Goal: Check status: Check status

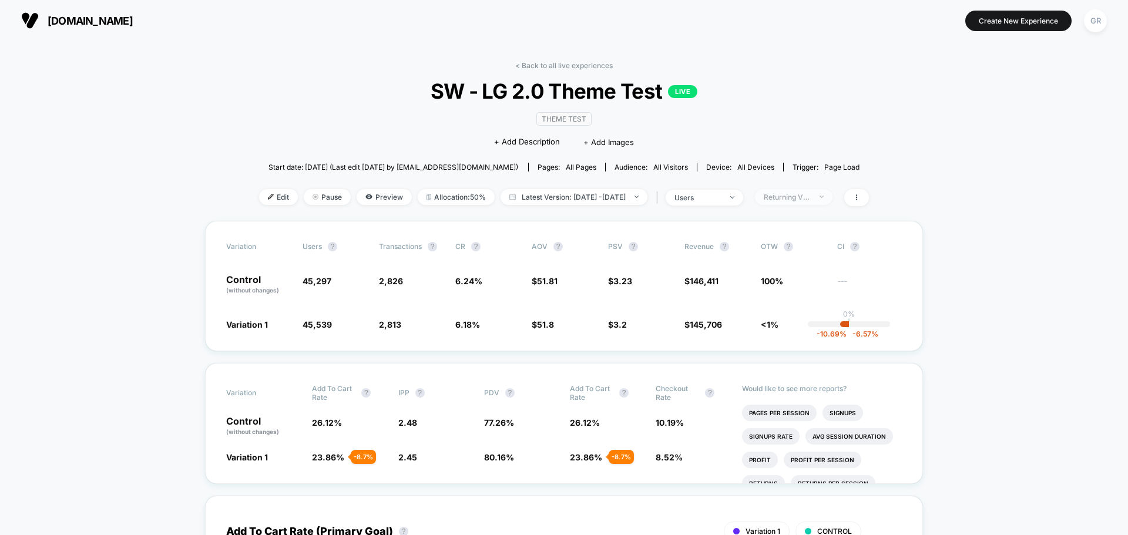
click at [832, 203] on span "Returning Visitors" at bounding box center [794, 197] width 78 height 16
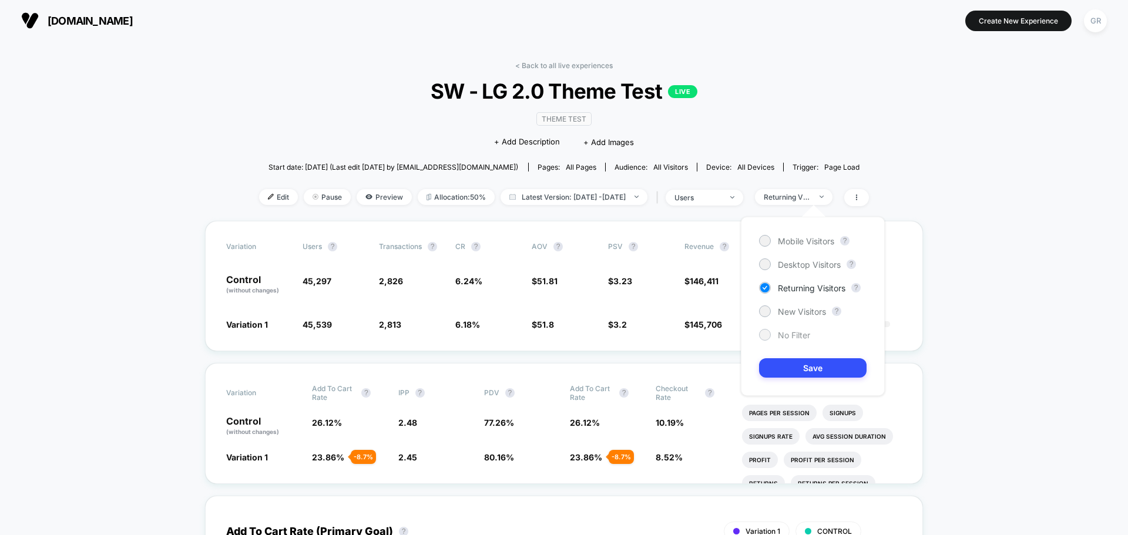
click at [792, 337] on span "No Filter" at bounding box center [794, 335] width 32 height 10
click at [799, 361] on button "Save" at bounding box center [812, 367] width 107 height 19
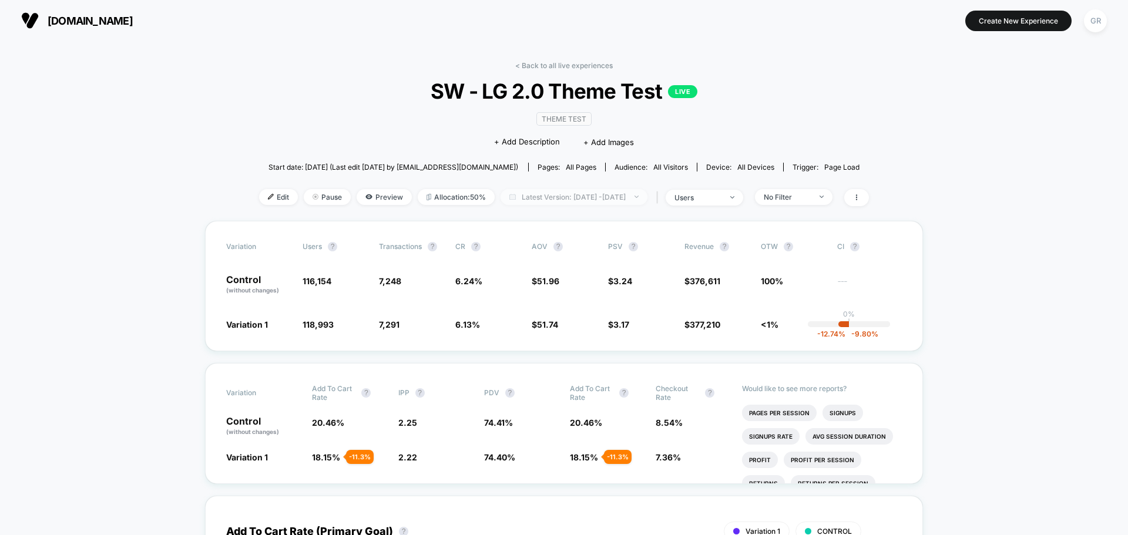
click at [621, 204] on span "Latest Version: [DATE] - [DATE]" at bounding box center [573, 197] width 147 height 16
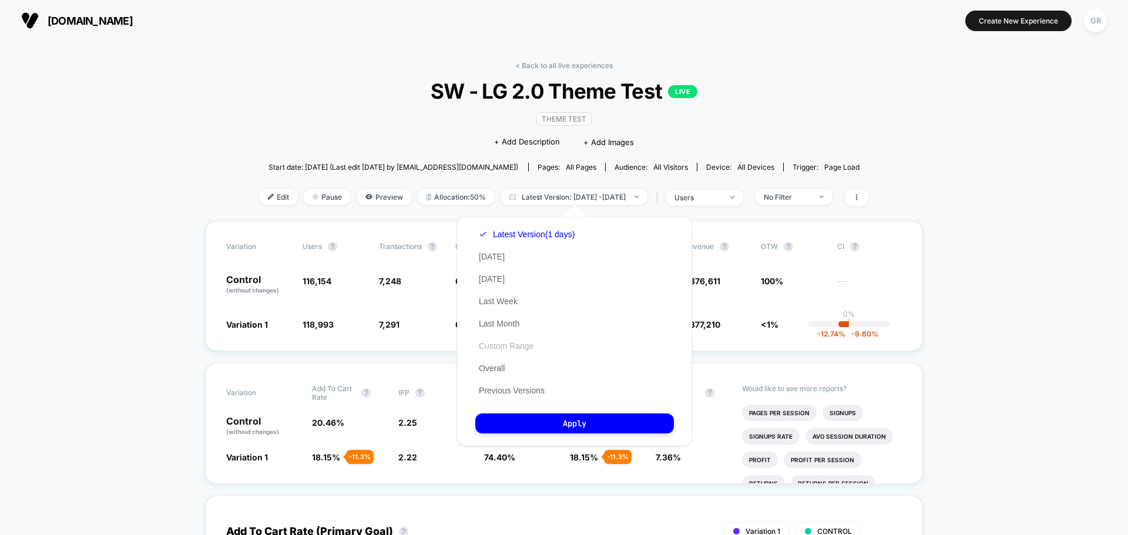
click at [515, 348] on button "Custom Range" at bounding box center [506, 346] width 62 height 11
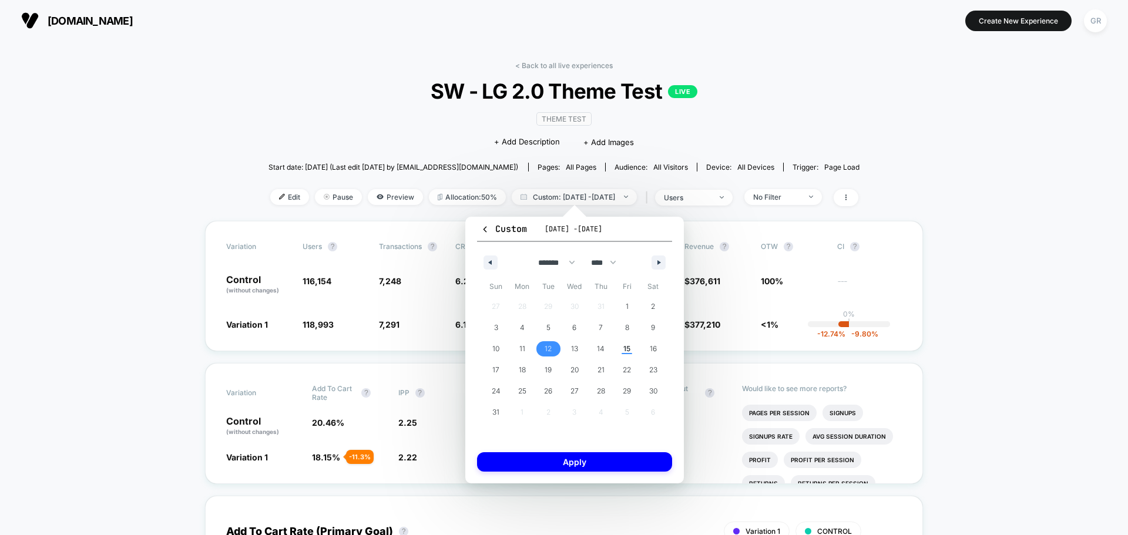
click at [536, 343] on span "12" at bounding box center [548, 348] width 26 height 15
click at [622, 349] on span "15" at bounding box center [627, 348] width 26 height 15
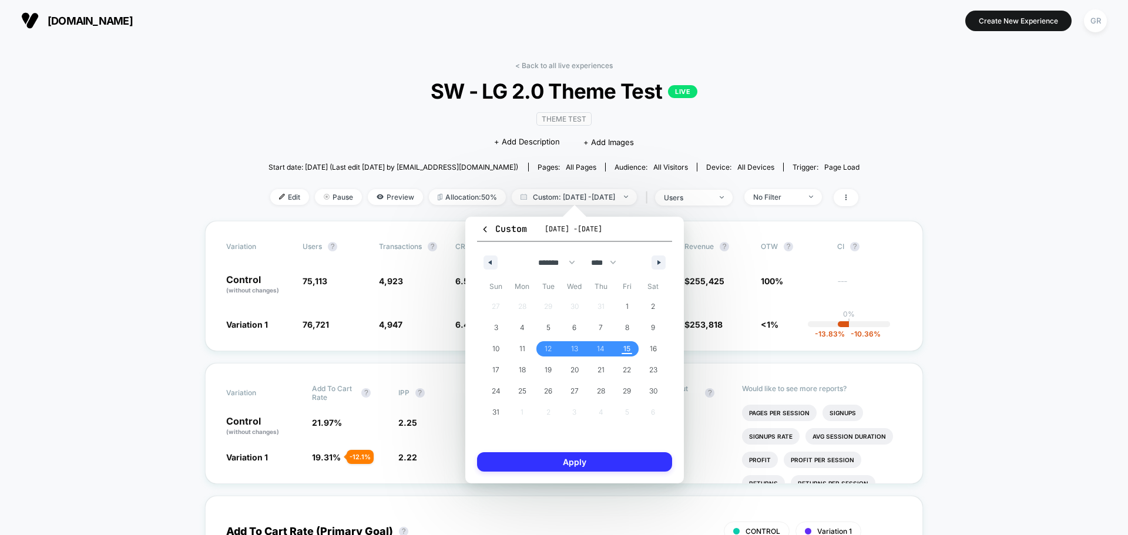
click at [637, 453] on button "Apply" at bounding box center [574, 461] width 195 height 19
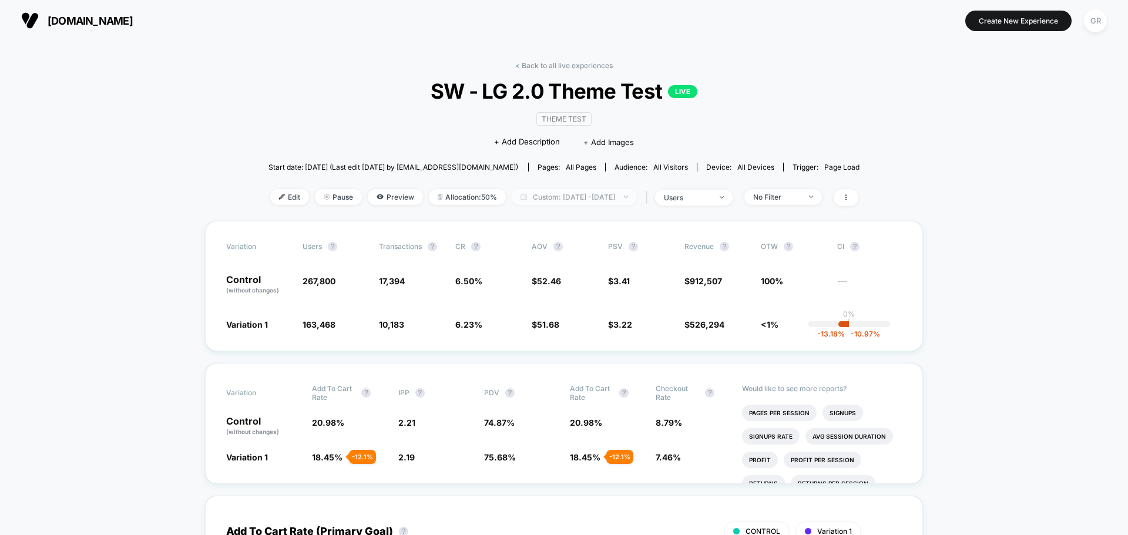
click at [574, 197] on span "Custom: [DATE] - [DATE]" at bounding box center [574, 197] width 125 height 16
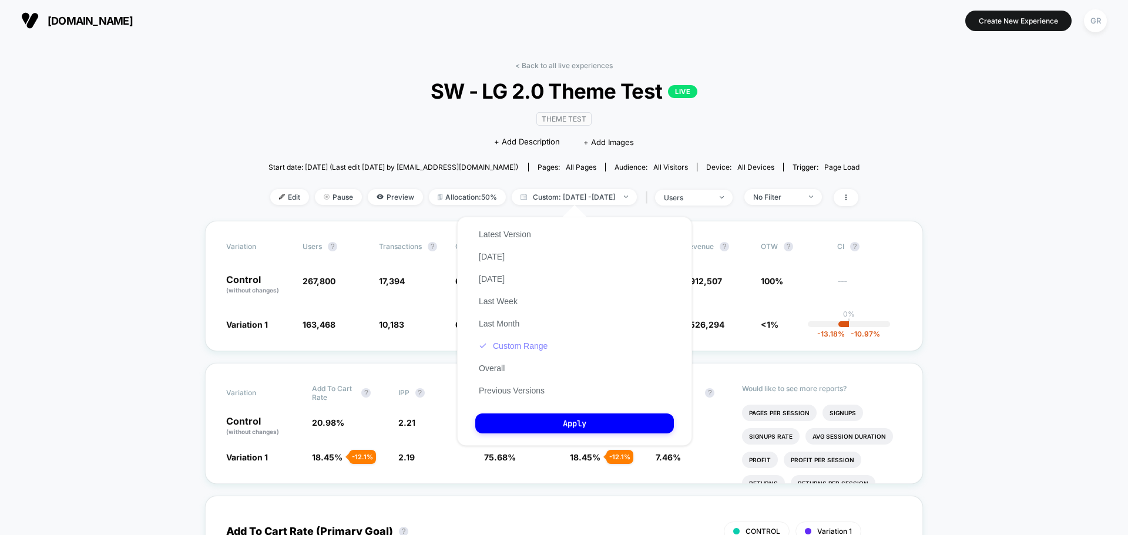
click at [519, 345] on button "Custom Range" at bounding box center [513, 346] width 76 height 11
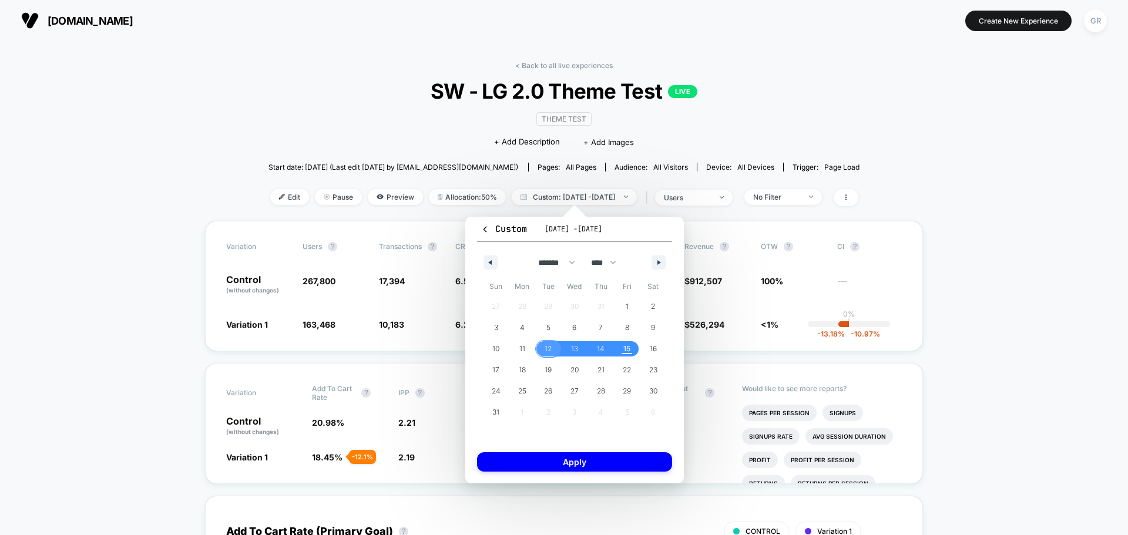
click at [550, 352] on span "12" at bounding box center [547, 348] width 7 height 21
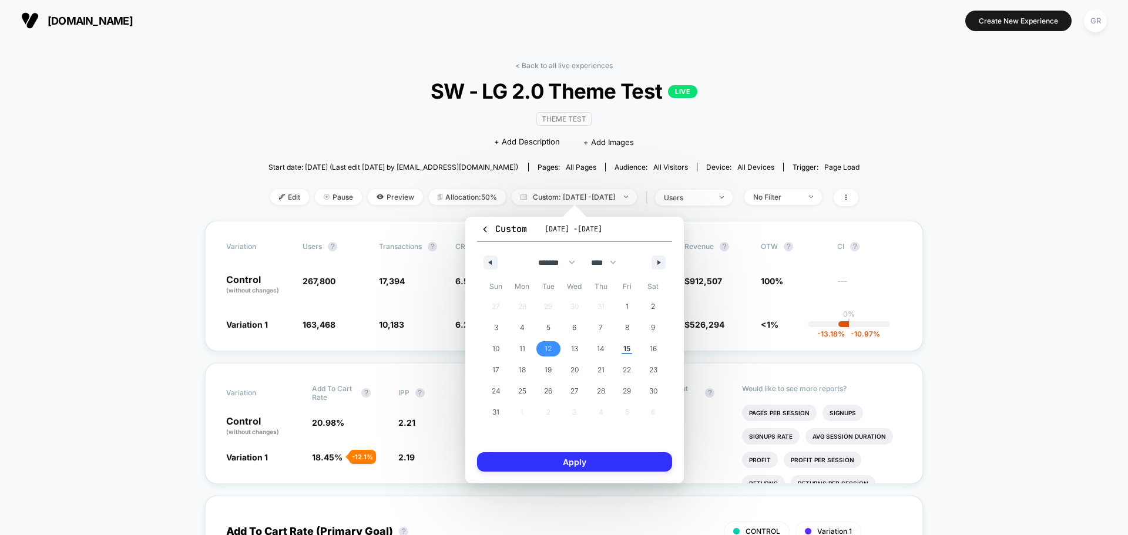
click at [623, 469] on button "Apply" at bounding box center [574, 461] width 195 height 19
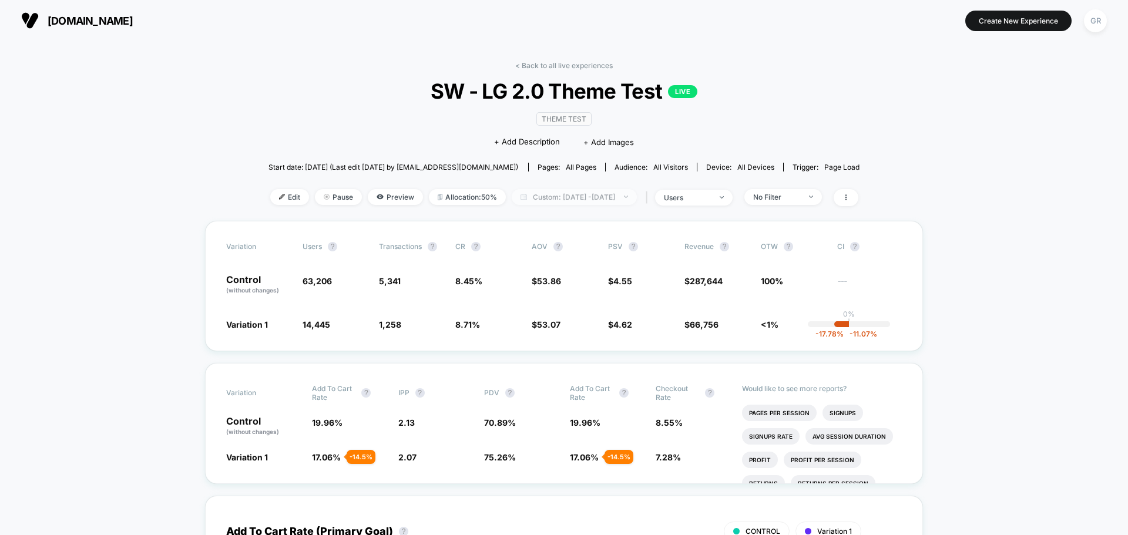
click at [613, 197] on span "Custom: [DATE] - [DATE]" at bounding box center [574, 197] width 125 height 16
select select "*"
select select "****"
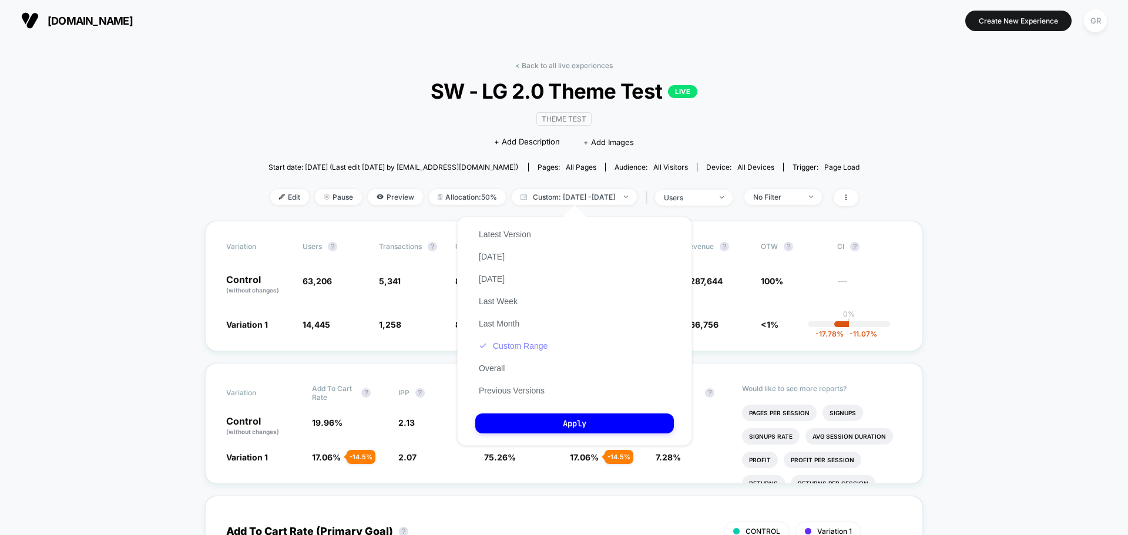
click at [530, 342] on button "Custom Range" at bounding box center [513, 346] width 76 height 11
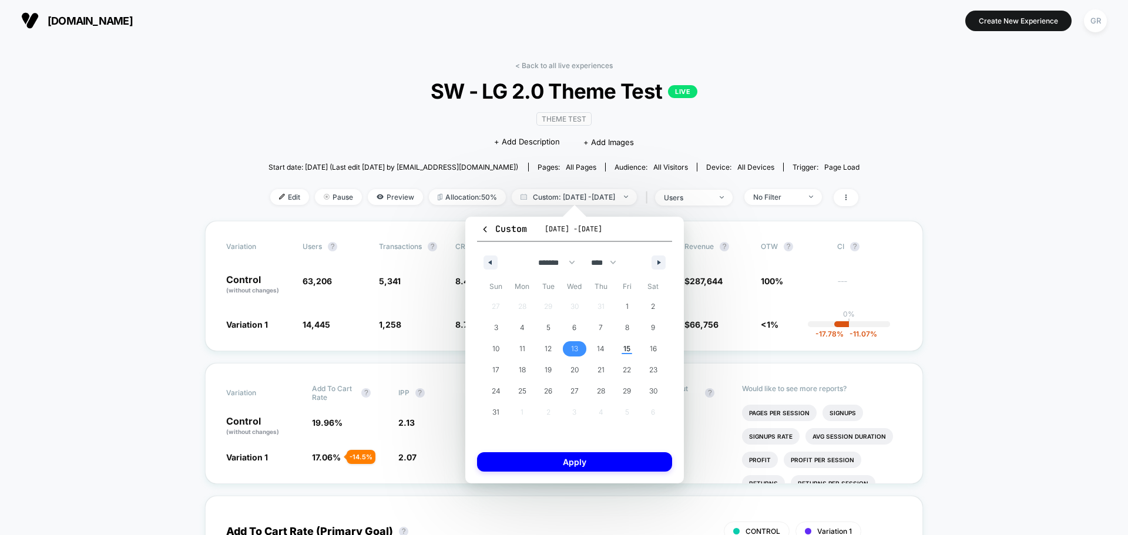
click at [577, 346] on span "13" at bounding box center [574, 348] width 7 height 21
click at [646, 461] on button "Apply" at bounding box center [574, 461] width 195 height 19
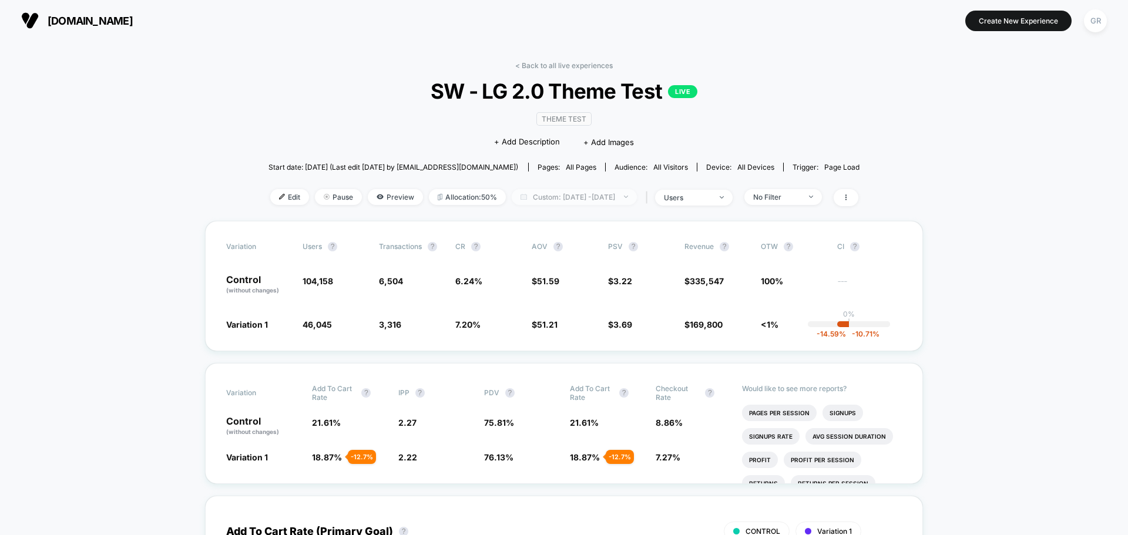
click at [637, 199] on span "Custom: [DATE] - [DATE]" at bounding box center [574, 197] width 125 height 16
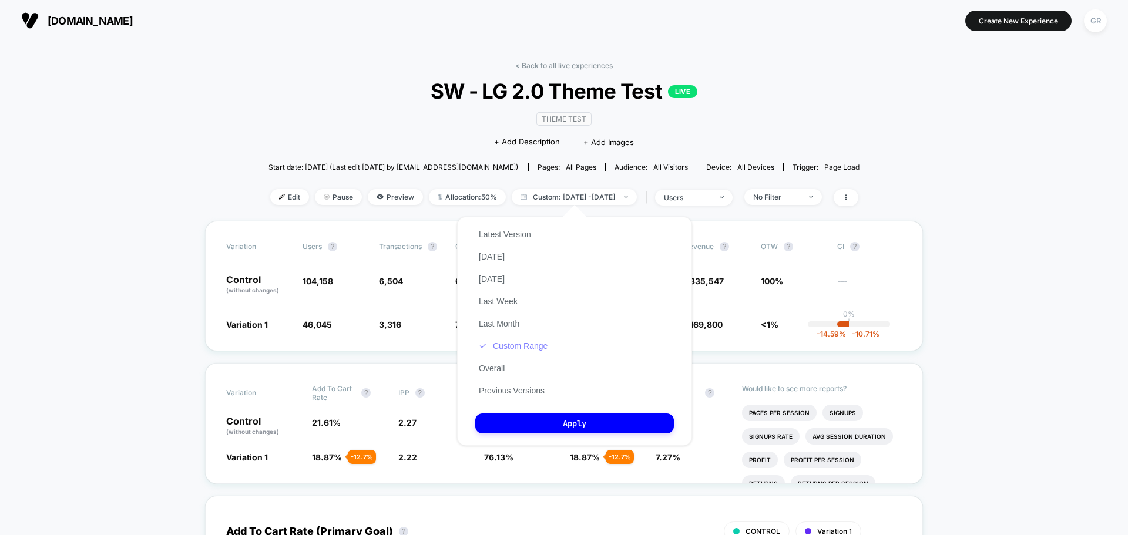
click at [520, 347] on button "Custom Range" at bounding box center [513, 346] width 76 height 11
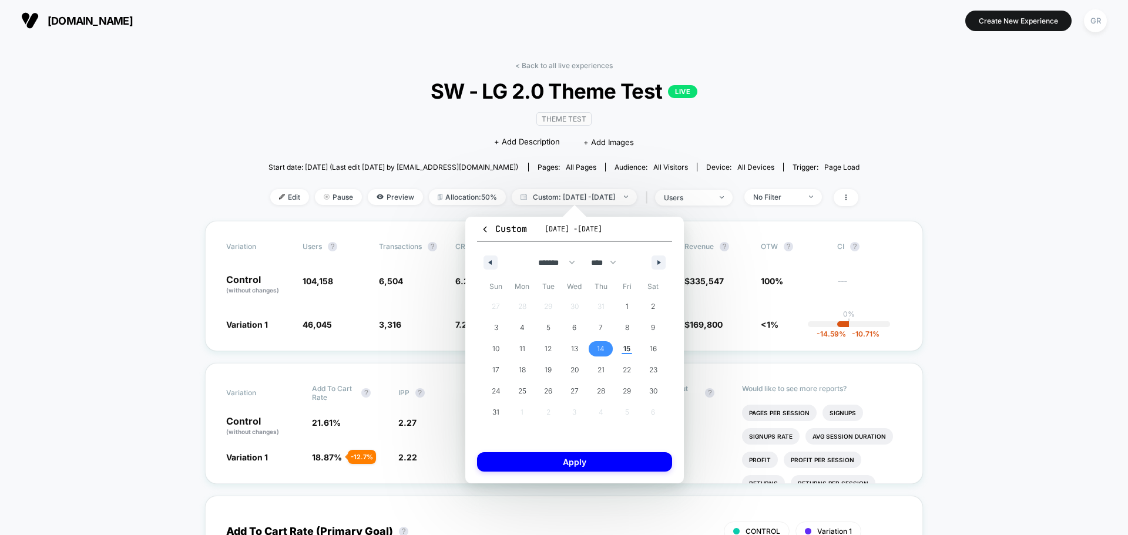
click at [600, 346] on span "14" at bounding box center [601, 348] width 8 height 21
click at [617, 458] on button "Apply" at bounding box center [574, 461] width 195 height 19
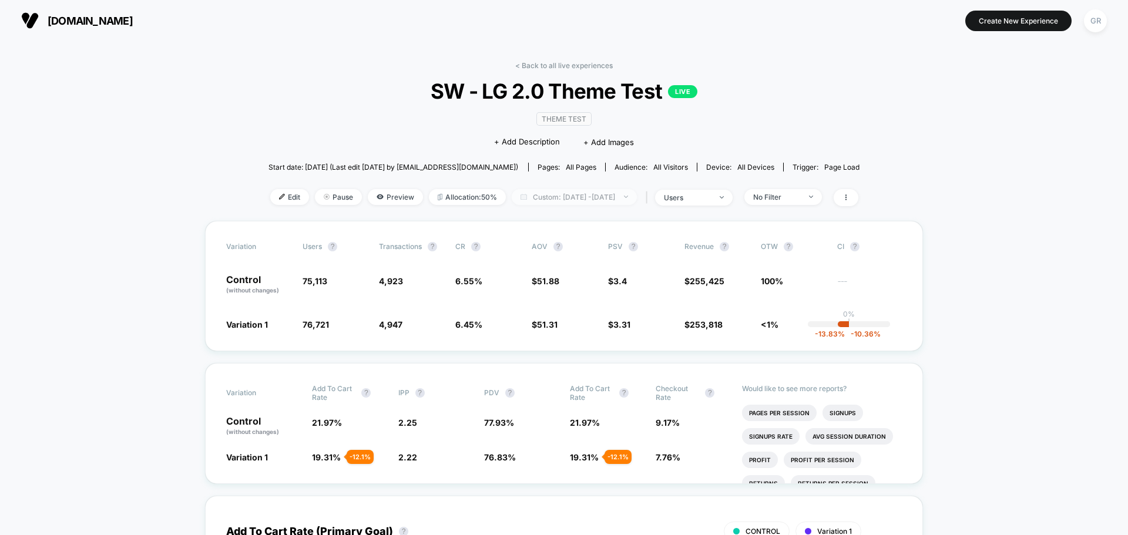
click at [603, 200] on span "Custom: [DATE] - [DATE]" at bounding box center [574, 197] width 125 height 16
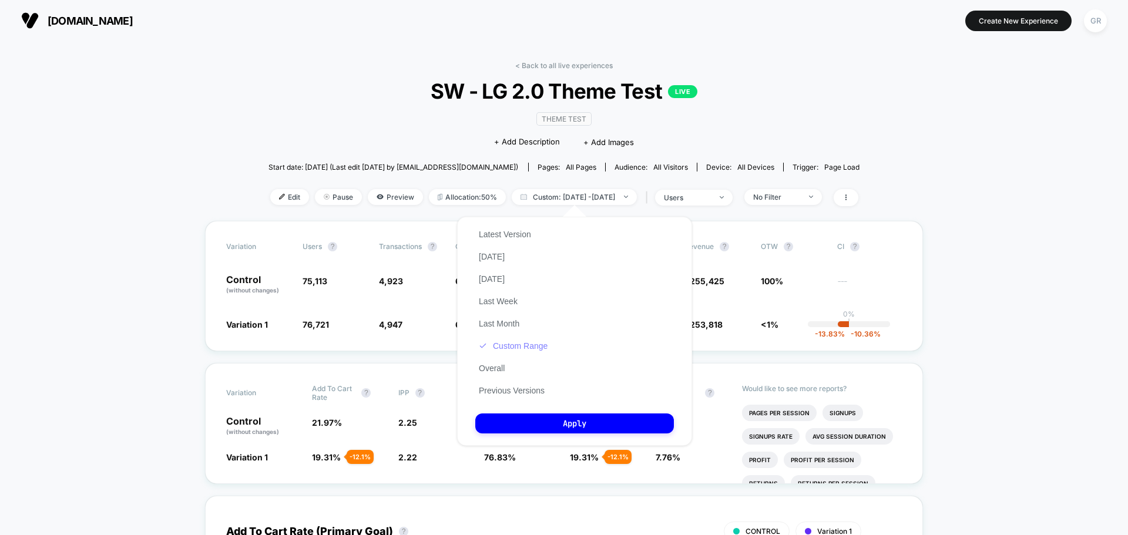
click at [529, 347] on button "Custom Range" at bounding box center [513, 346] width 76 height 11
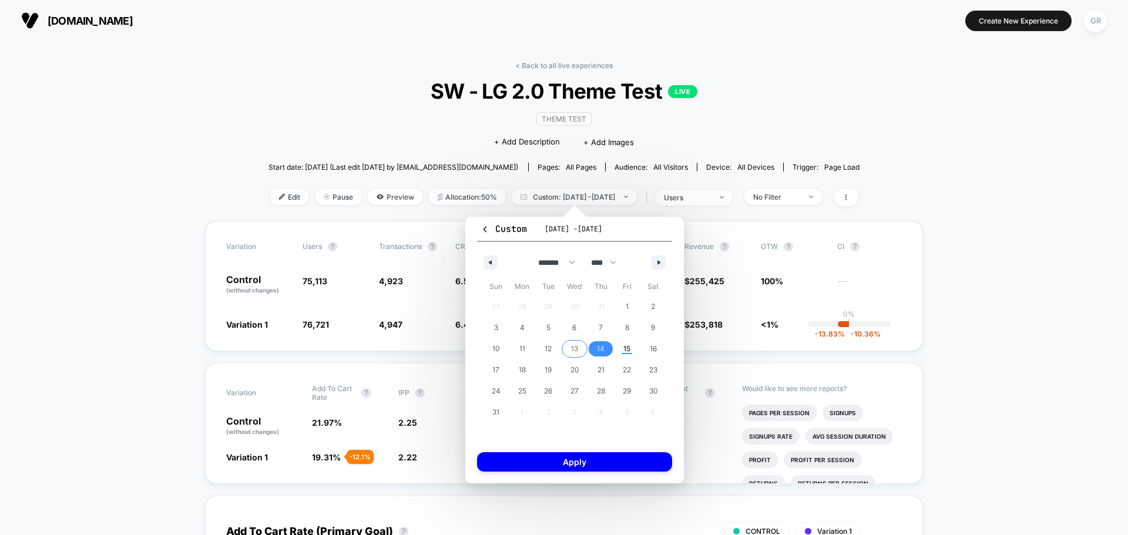
click at [576, 345] on span "13" at bounding box center [574, 348] width 7 height 21
click at [630, 462] on button "Apply" at bounding box center [574, 461] width 195 height 19
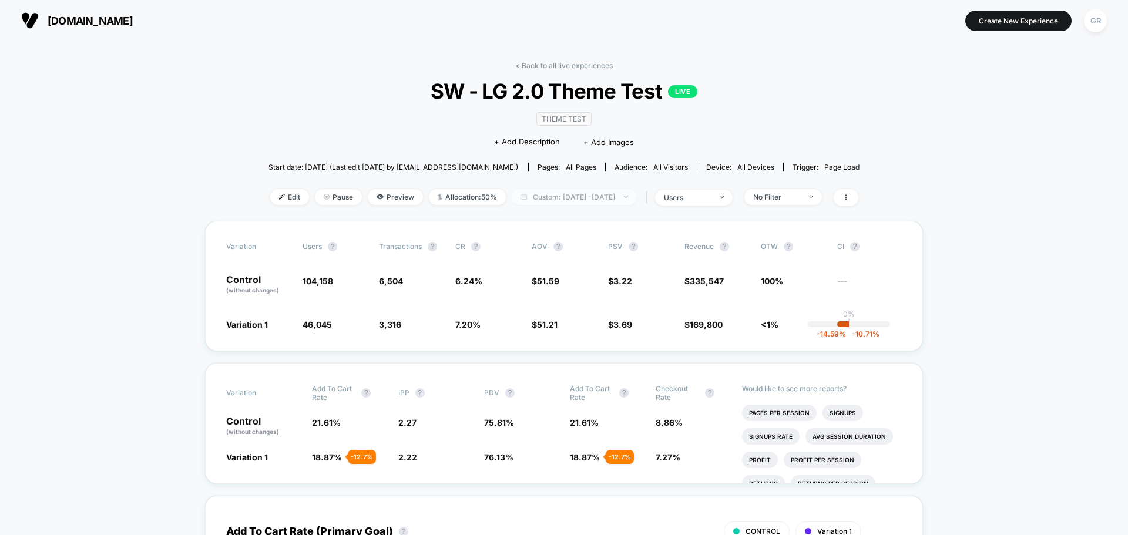
click at [606, 203] on span "Custom: [DATE] - [DATE]" at bounding box center [574, 197] width 125 height 16
select select "*"
select select "****"
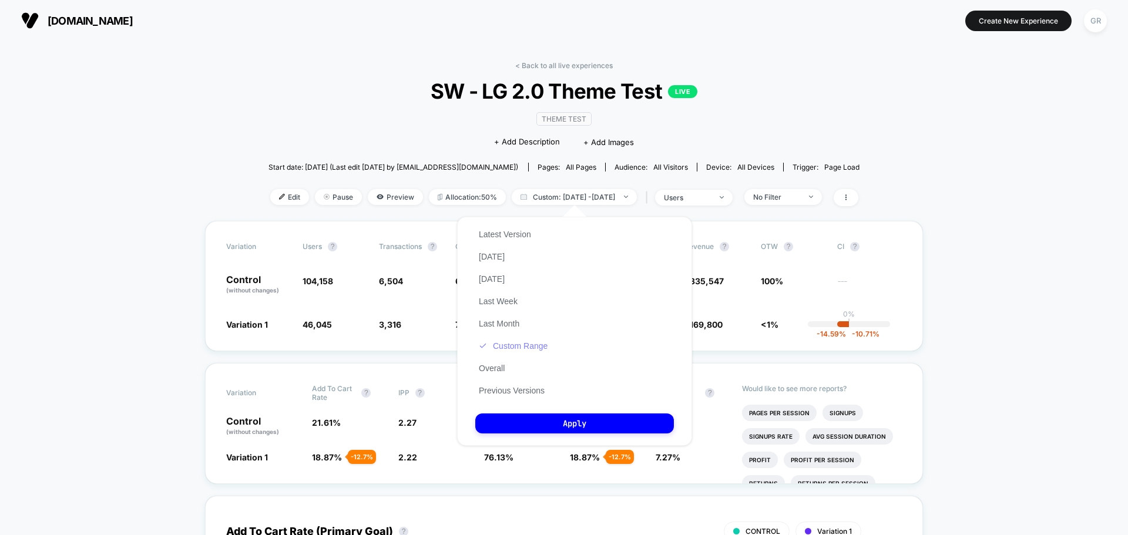
click at [527, 345] on button "Custom Range" at bounding box center [513, 346] width 76 height 11
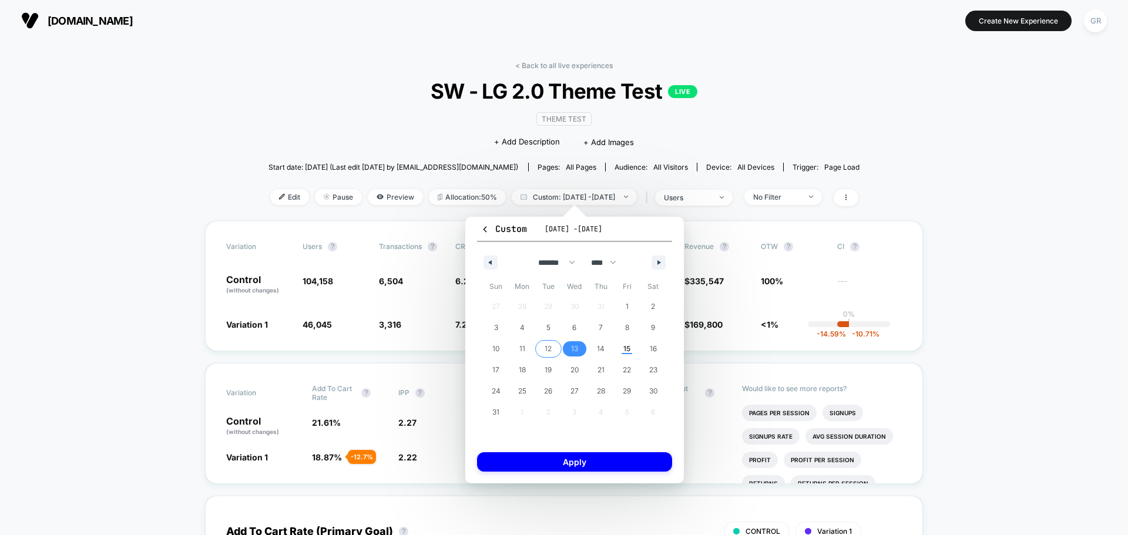
click at [544, 347] on span "12" at bounding box center [547, 348] width 7 height 21
click at [575, 347] on span "13" at bounding box center [574, 348] width 7 height 21
click at [649, 466] on button "Apply" at bounding box center [574, 461] width 195 height 19
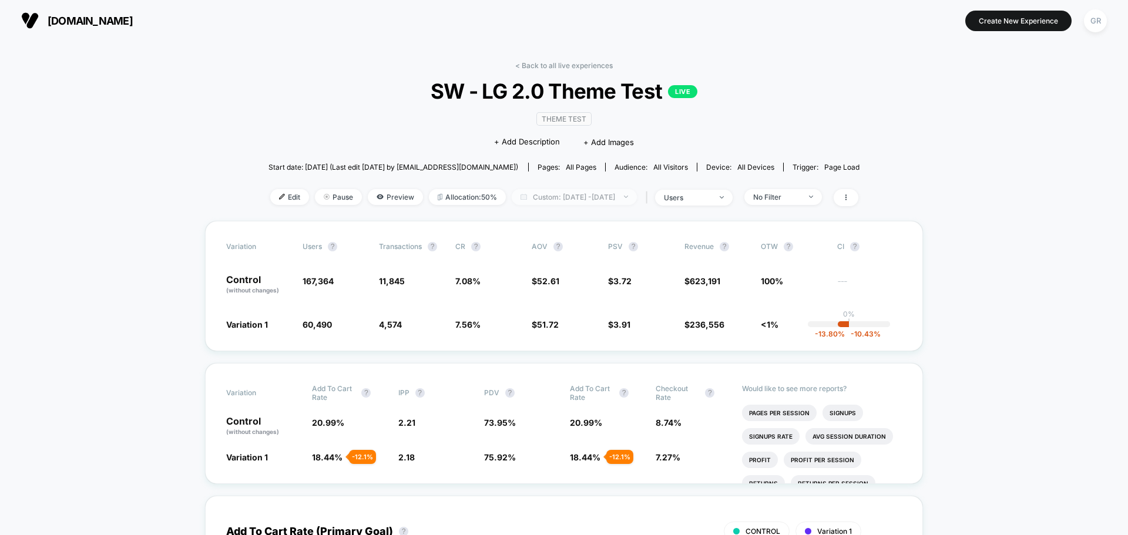
click at [623, 200] on span "Custom: [DATE] - [DATE]" at bounding box center [574, 197] width 125 height 16
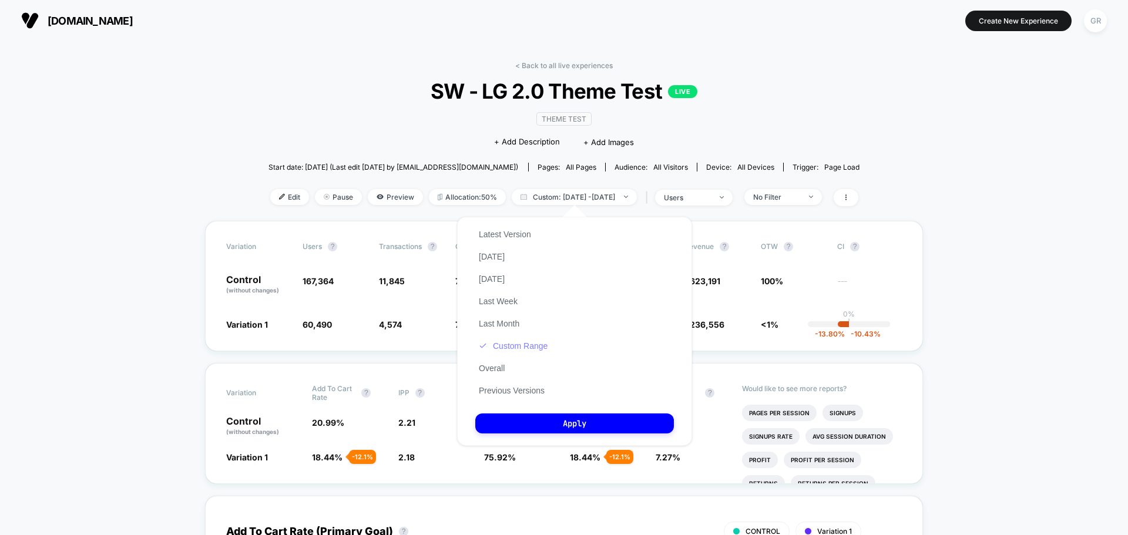
click at [516, 342] on button "Custom Range" at bounding box center [513, 346] width 76 height 11
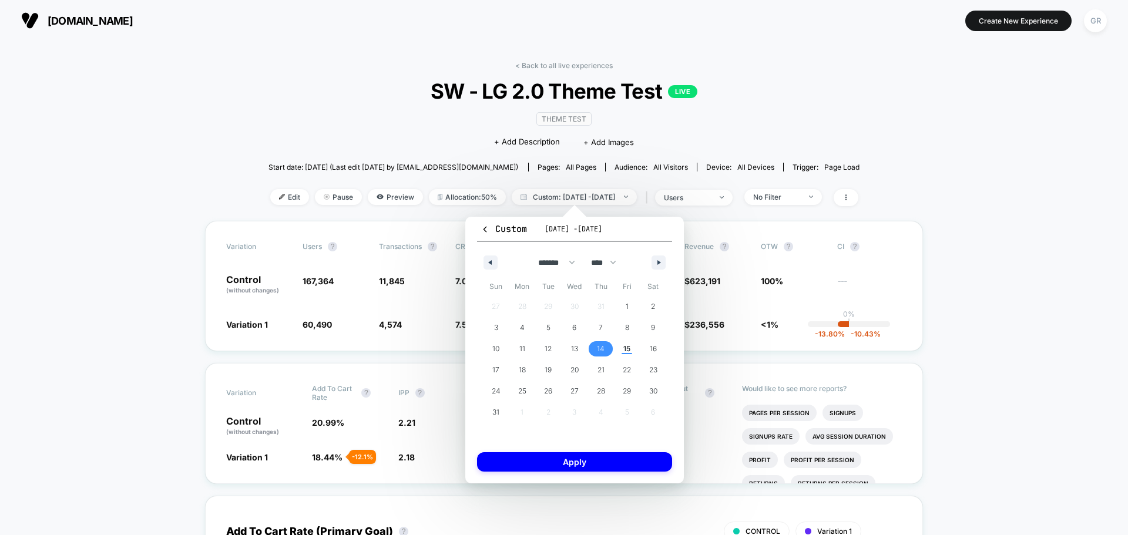
click at [598, 352] on span "14" at bounding box center [601, 348] width 8 height 21
click at [633, 466] on button "Apply" at bounding box center [574, 461] width 195 height 19
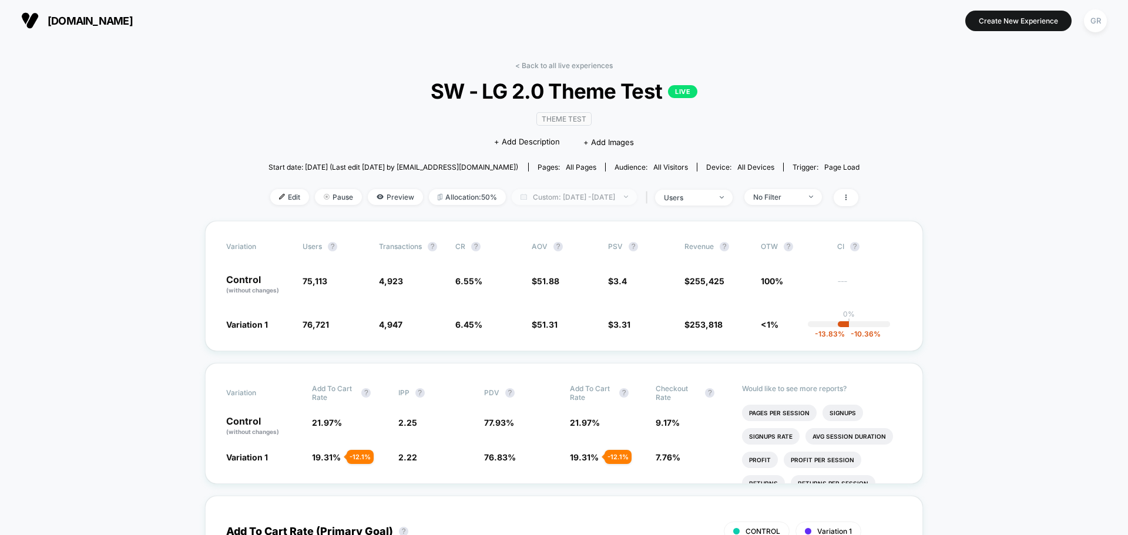
click at [613, 194] on span "Custom: [DATE] - [DATE]" at bounding box center [574, 197] width 125 height 16
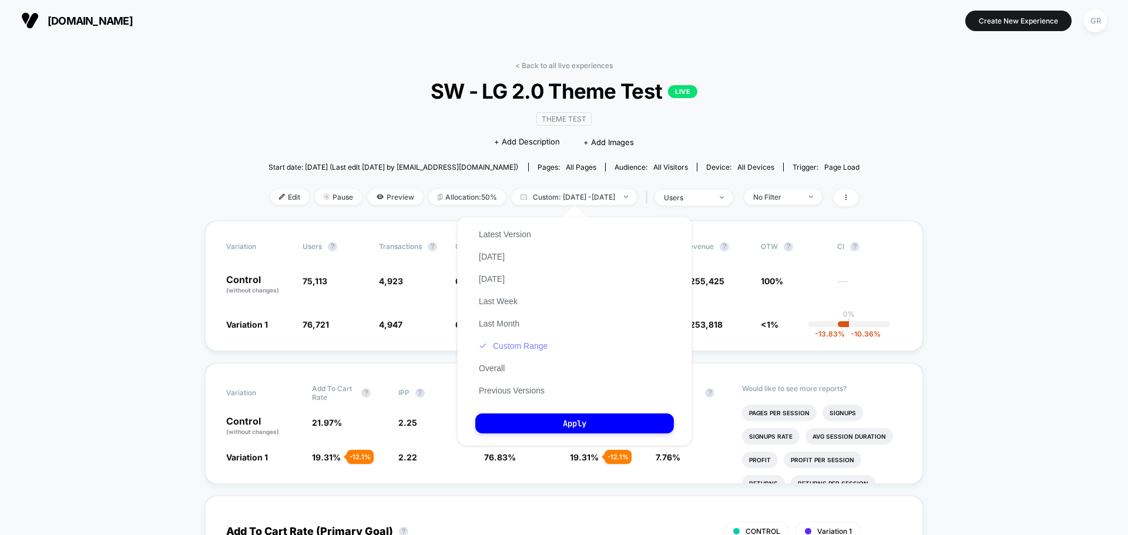
click at [530, 345] on button "Custom Range" at bounding box center [513, 346] width 76 height 11
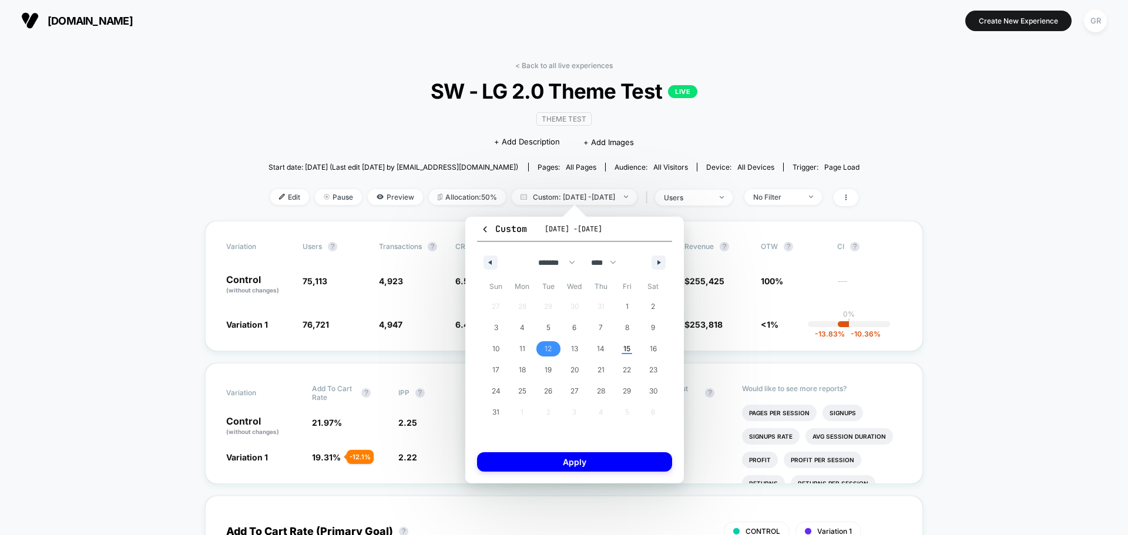
click at [545, 349] on span "12" at bounding box center [547, 348] width 7 height 21
click at [573, 351] on span "13" at bounding box center [574, 348] width 7 height 21
click at [644, 455] on button "Apply" at bounding box center [574, 461] width 195 height 19
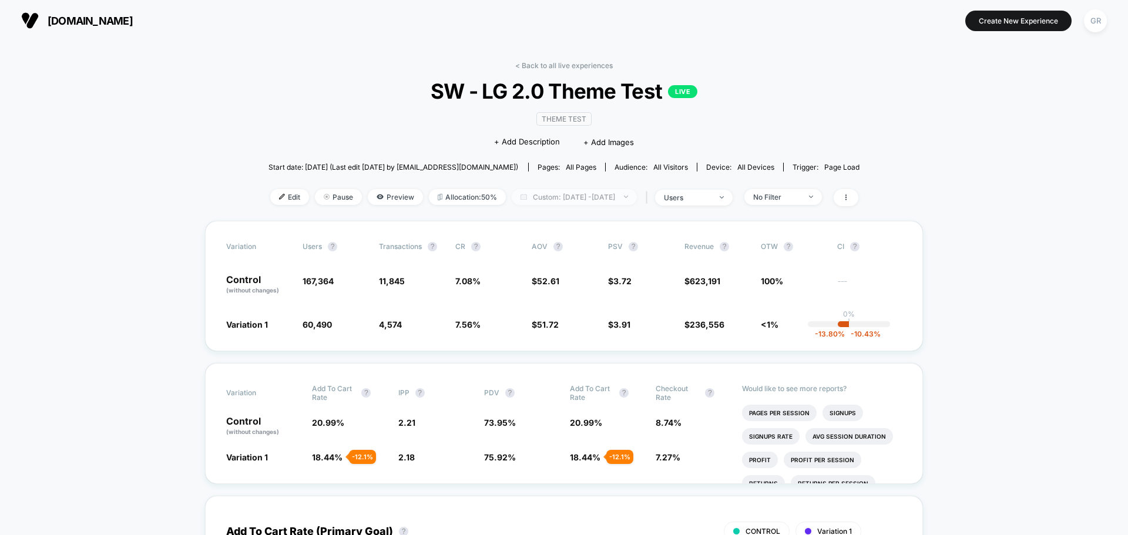
click at [598, 200] on span "Custom: [DATE] - [DATE]" at bounding box center [574, 197] width 125 height 16
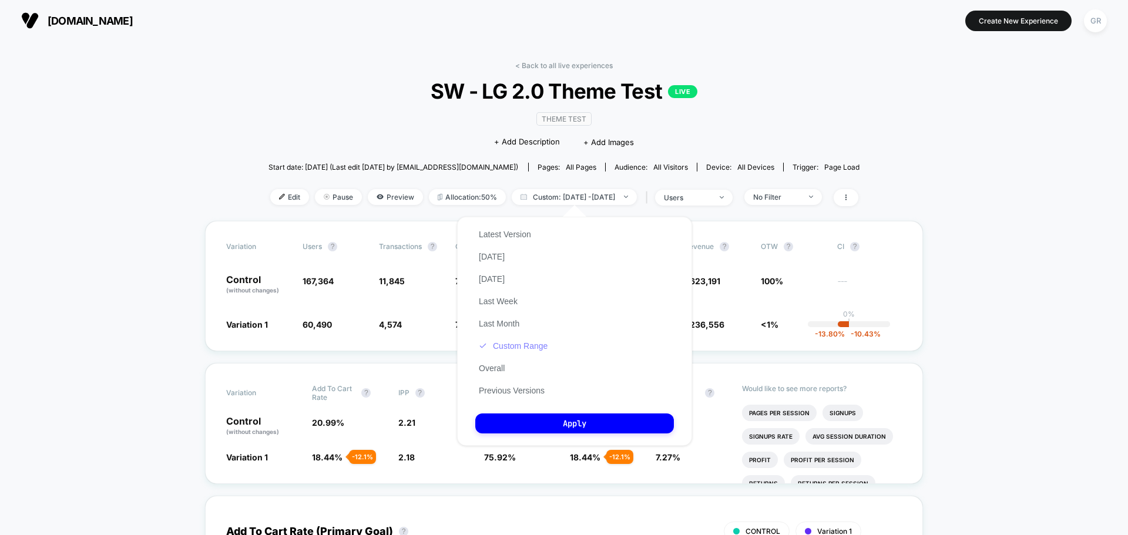
click at [538, 341] on div "Latest Version [DATE] [DATE] Last Week Last Month Custom Range Overall Previous…" at bounding box center [513, 312] width 76 height 179
click at [537, 344] on button "Custom Range" at bounding box center [513, 346] width 76 height 11
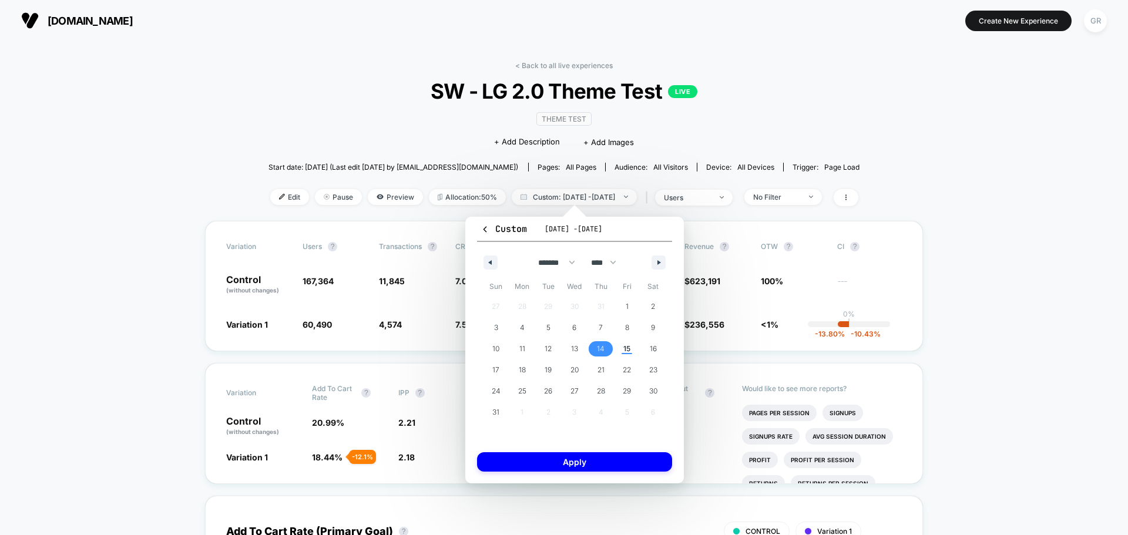
drag, startPoint x: 597, startPoint y: 342, endPoint x: 616, endPoint y: 346, distance: 19.1
click at [598, 342] on span "14" at bounding box center [601, 348] width 8 height 21
drag, startPoint x: 623, startPoint y: 347, endPoint x: 615, endPoint y: 344, distance: 8.6
click at [623, 347] on span "15" at bounding box center [626, 348] width 7 height 21
click at [617, 459] on button "Apply" at bounding box center [574, 461] width 195 height 19
